Goal: Find specific page/section

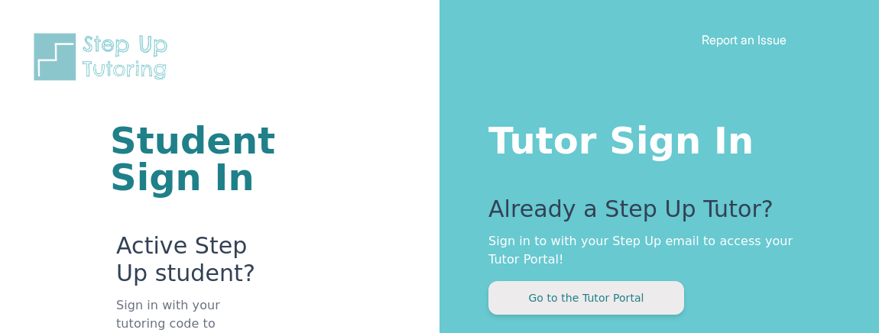
click at [549, 296] on button "Go to the Tutor Portal" at bounding box center [586, 298] width 196 height 34
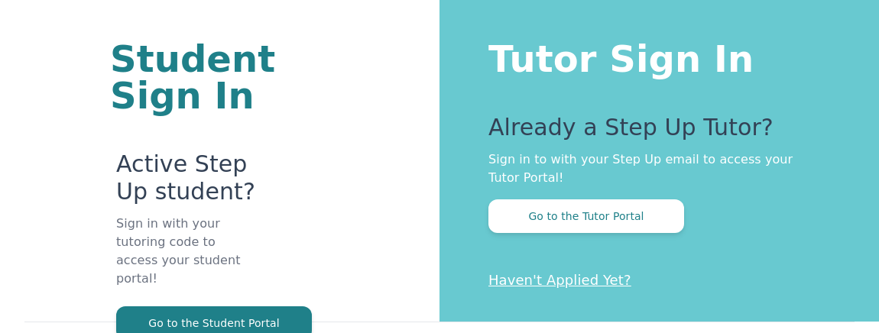
scroll to position [91, 0]
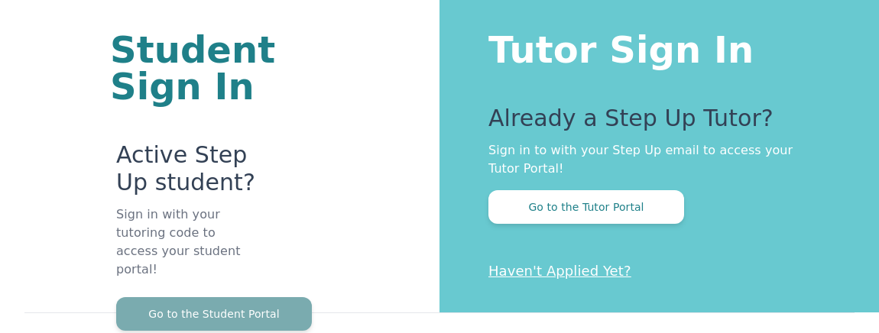
click at [273, 297] on button "Go to the Student Portal" at bounding box center [214, 314] width 196 height 34
